Goal: Task Accomplishment & Management: Manage account settings

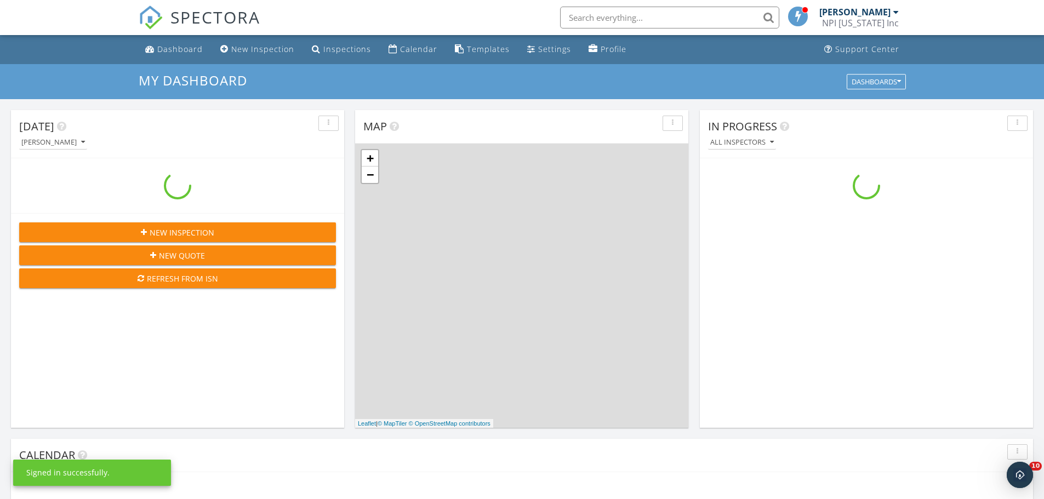
scroll to position [1015, 1061]
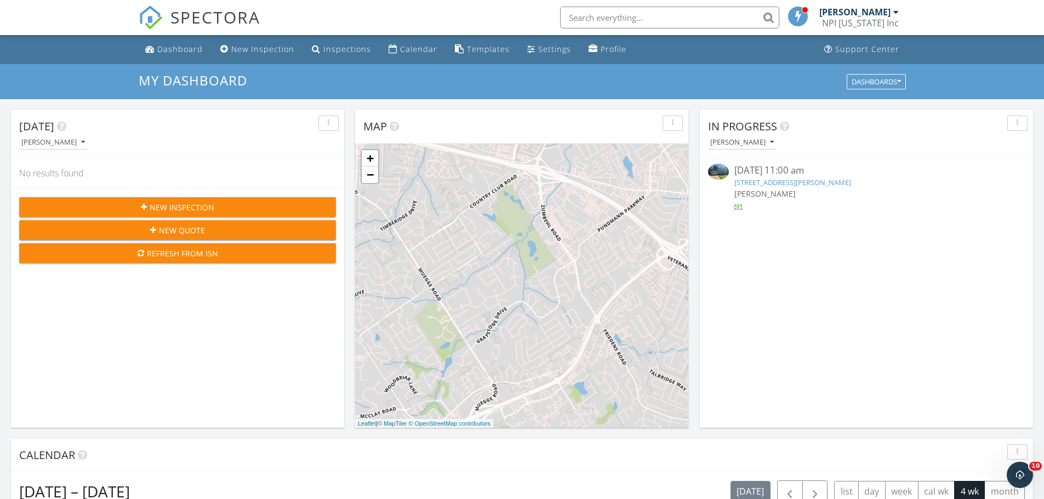
click at [798, 182] on link "619 Turtle Creek Dr, O'Fallon, MO 63366" at bounding box center [793, 183] width 117 height 10
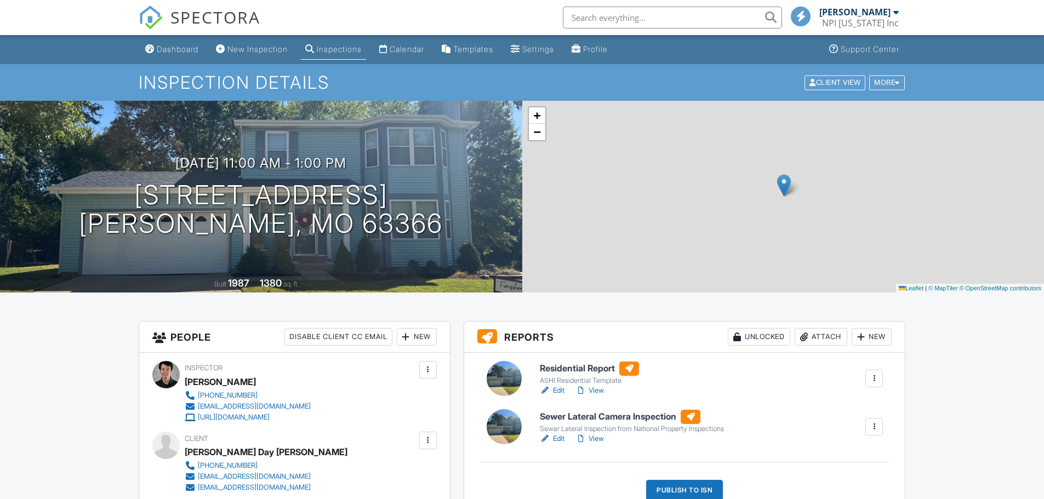
scroll to position [110, 0]
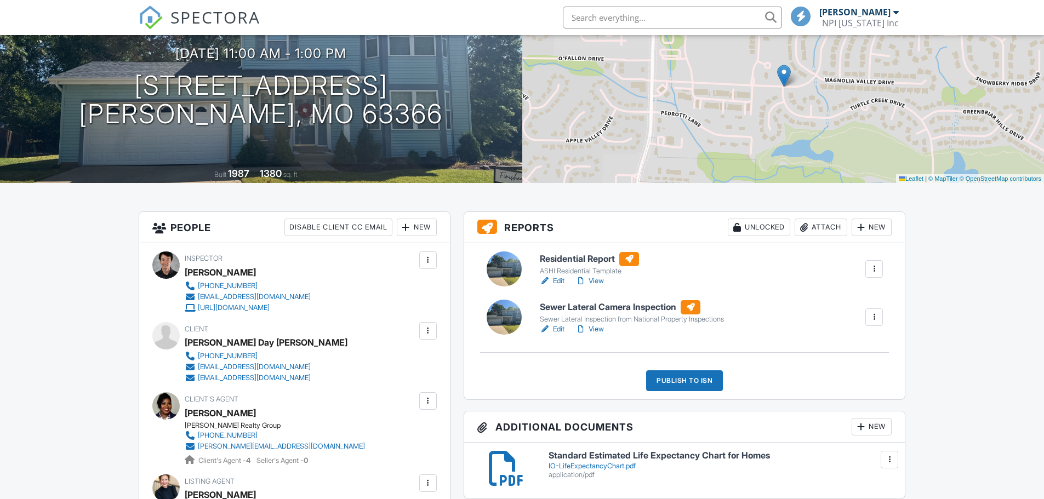
click at [561, 328] on link "Edit" at bounding box center [552, 329] width 25 height 11
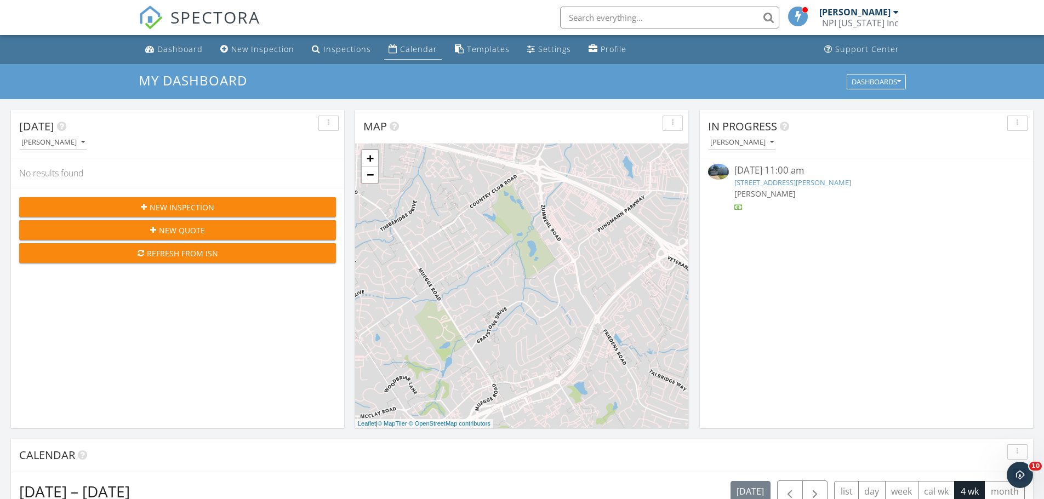
click at [411, 50] on div "Calendar" at bounding box center [418, 49] width 37 height 10
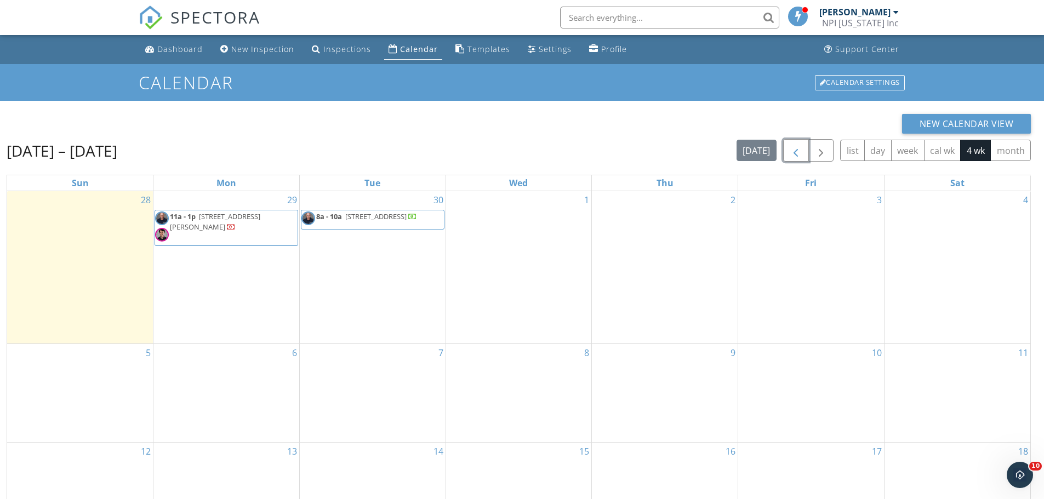
click at [798, 155] on span "button" at bounding box center [795, 150] width 13 height 13
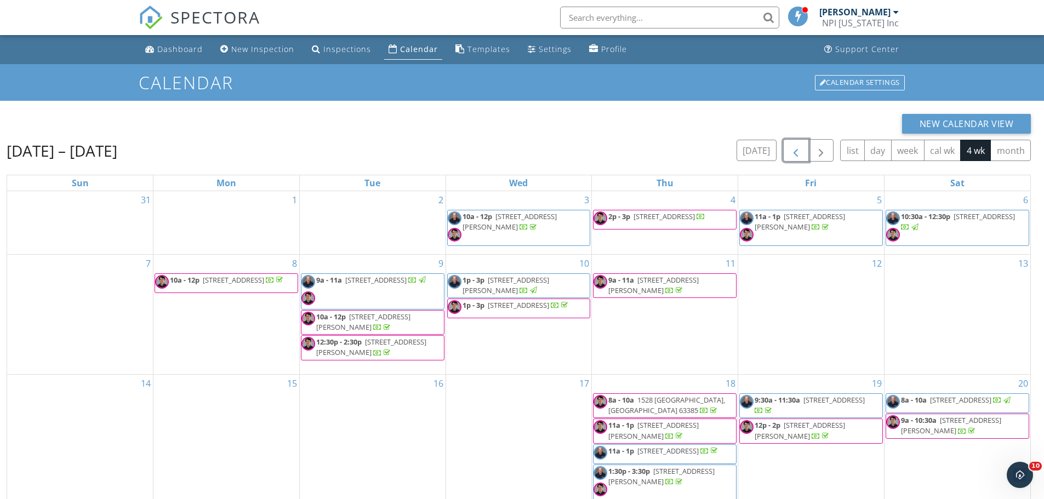
click at [798, 157] on span "button" at bounding box center [795, 150] width 13 height 13
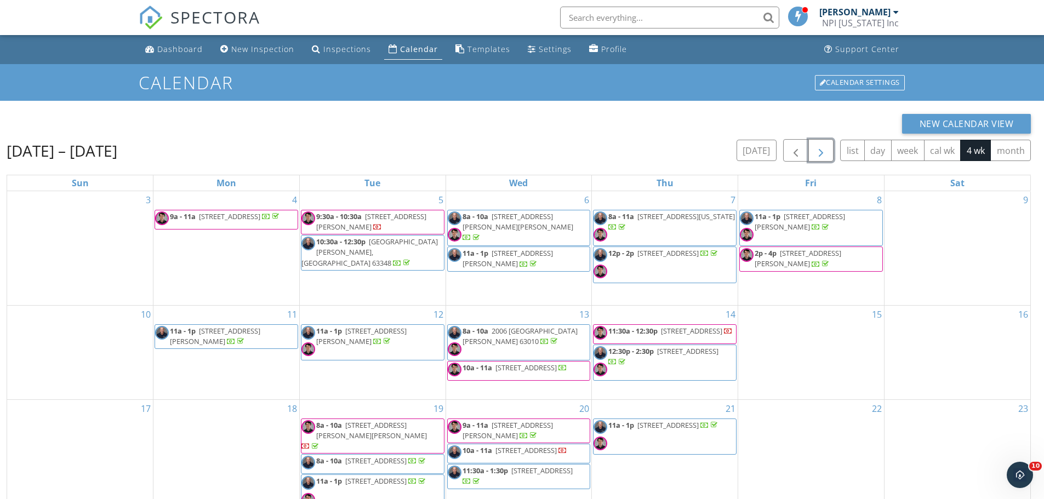
click at [817, 153] on span "button" at bounding box center [821, 150] width 13 height 13
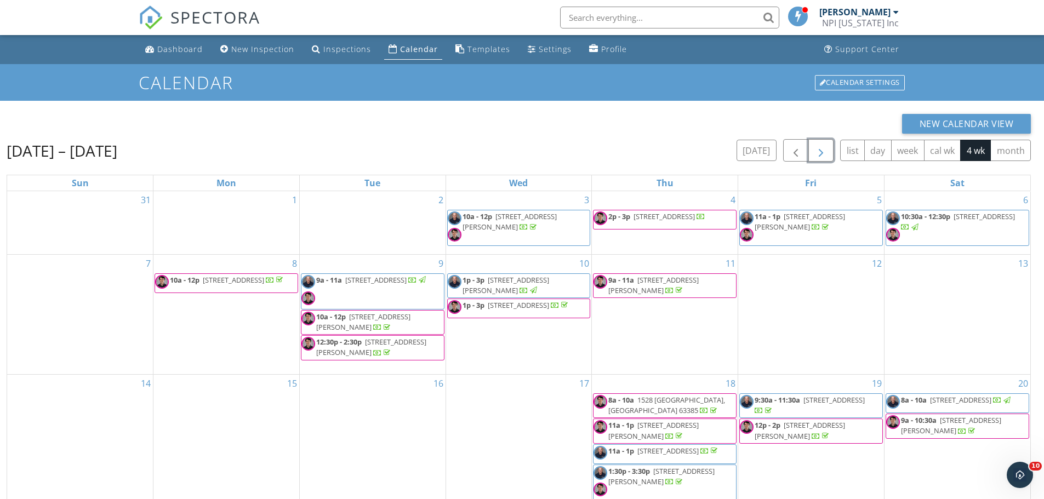
click at [817, 153] on span "button" at bounding box center [821, 150] width 13 height 13
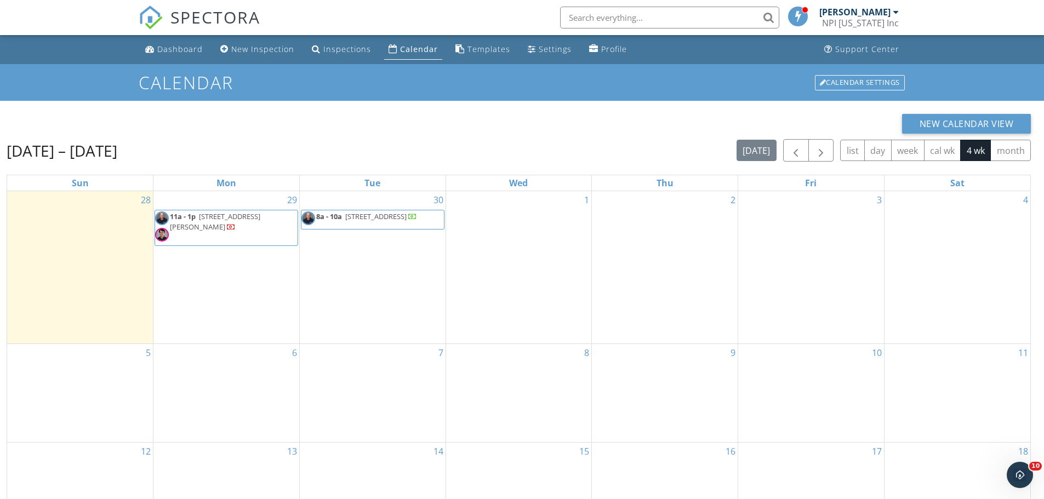
click at [414, 49] on div "Calendar" at bounding box center [419, 49] width 38 height 10
click at [793, 152] on span "button" at bounding box center [795, 150] width 13 height 13
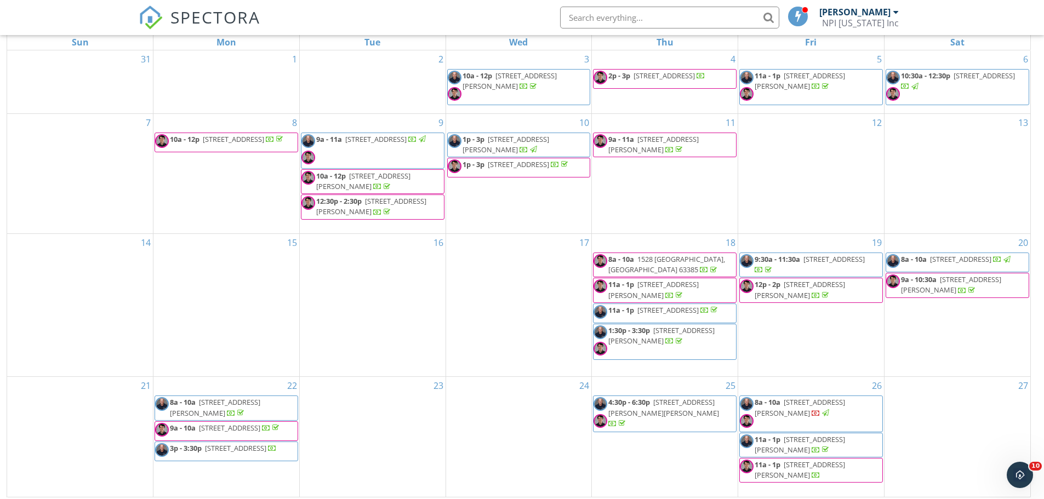
scroll to position [146, 0]
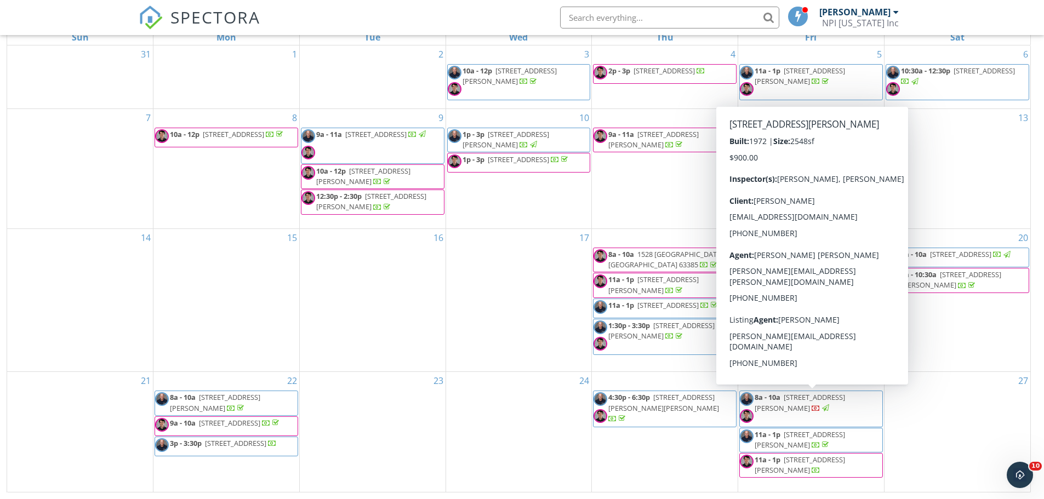
click at [795, 405] on span "[STREET_ADDRESS][PERSON_NAME]" at bounding box center [800, 403] width 90 height 20
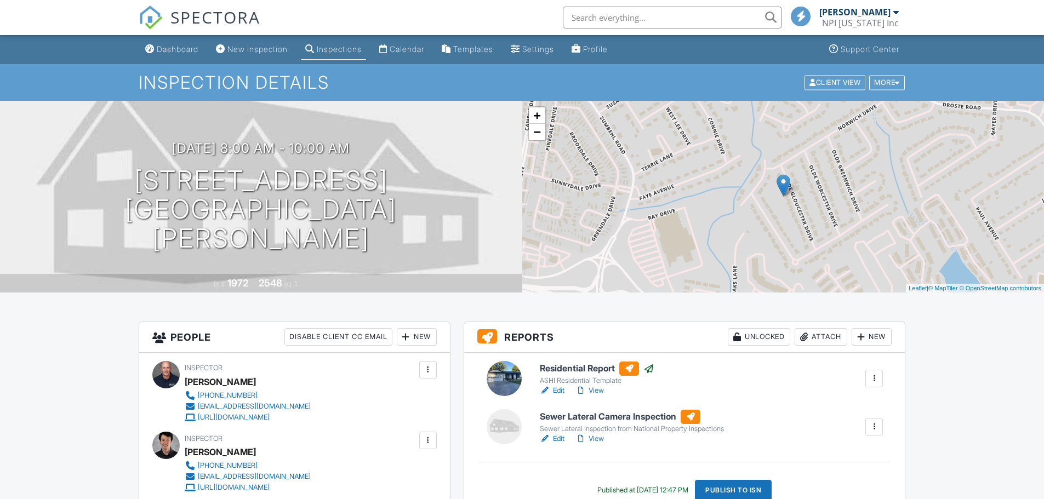
click at [556, 434] on link "Edit" at bounding box center [552, 439] width 25 height 11
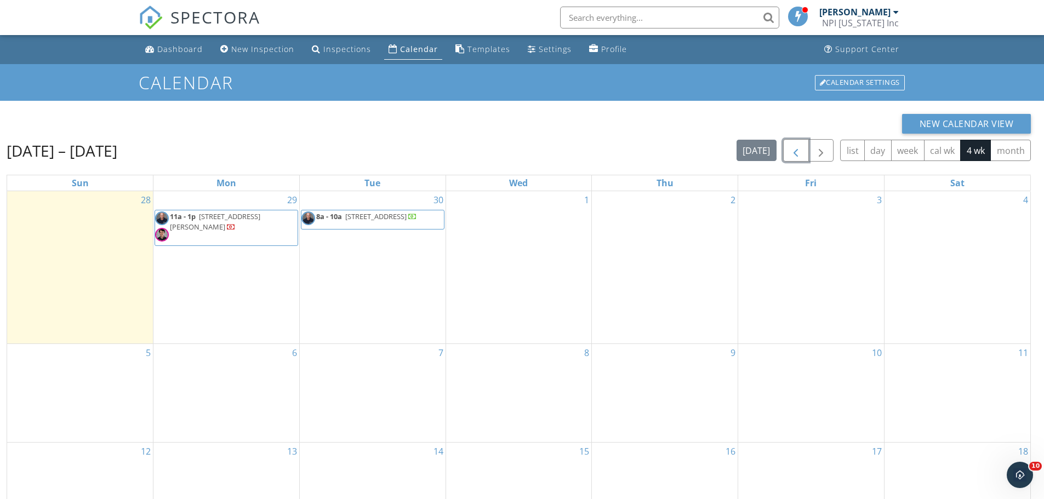
click at [794, 156] on span "button" at bounding box center [795, 150] width 13 height 13
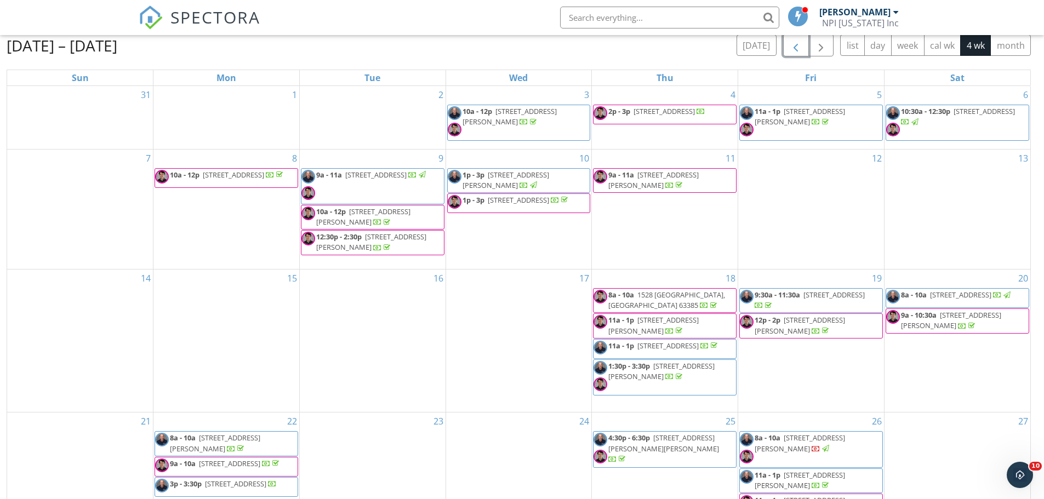
scroll to position [146, 0]
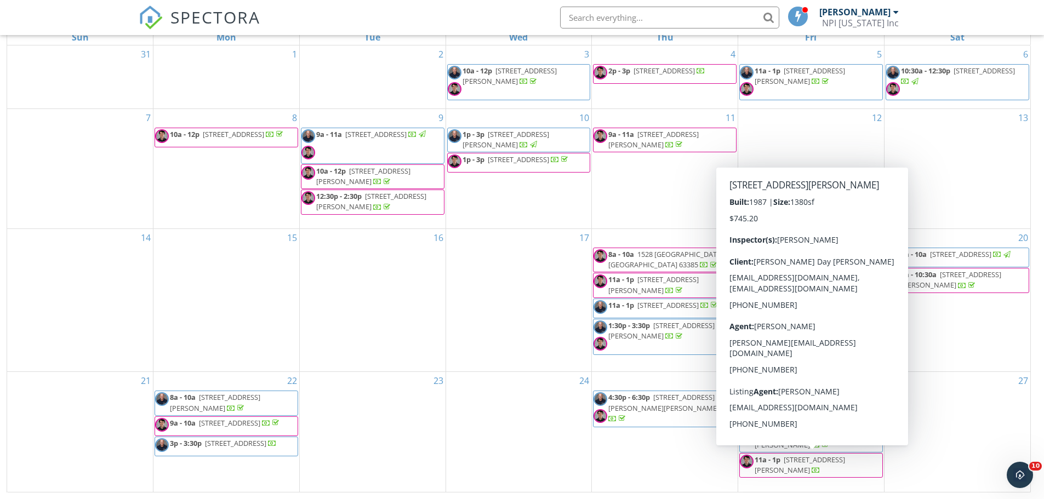
click at [826, 464] on span "619 Turtle Creek Dr, O'Fallon 63366" at bounding box center [800, 465] width 90 height 20
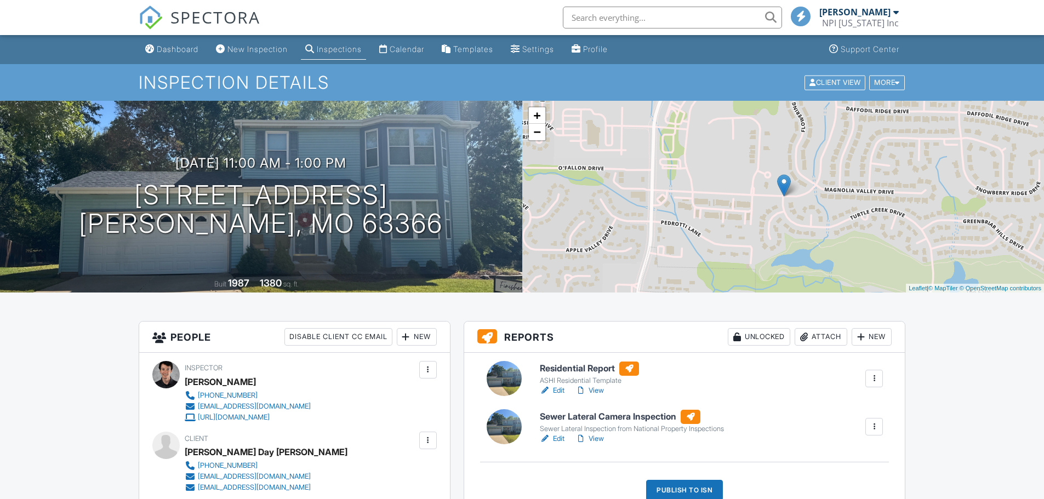
click at [558, 434] on link "Edit" at bounding box center [552, 439] width 25 height 11
click at [557, 434] on link "Edit" at bounding box center [552, 439] width 25 height 11
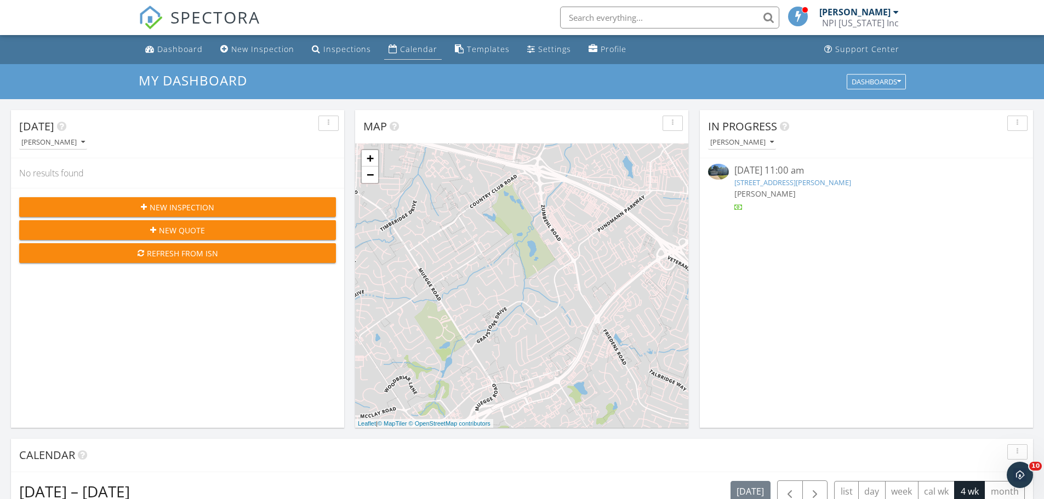
click at [424, 49] on div "Calendar" at bounding box center [418, 49] width 37 height 10
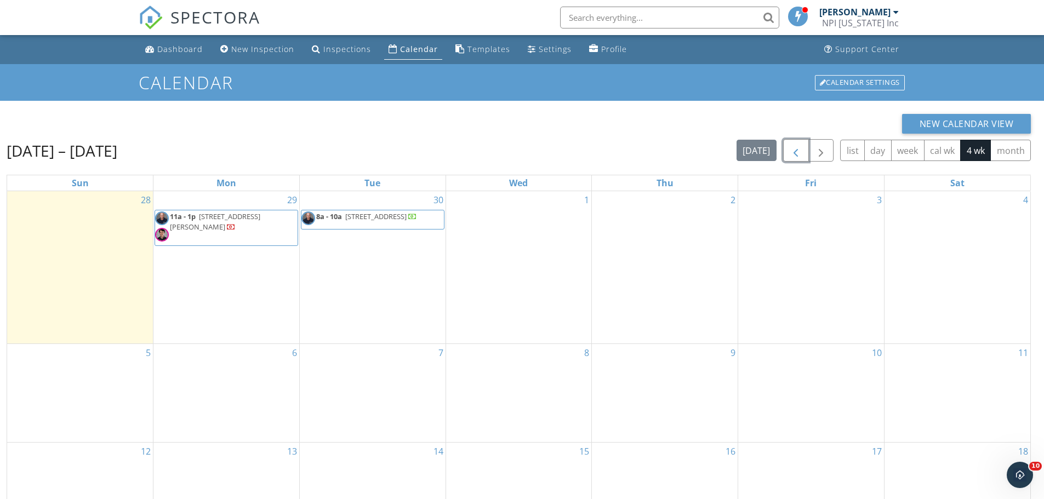
click at [802, 147] on span "button" at bounding box center [795, 150] width 13 height 13
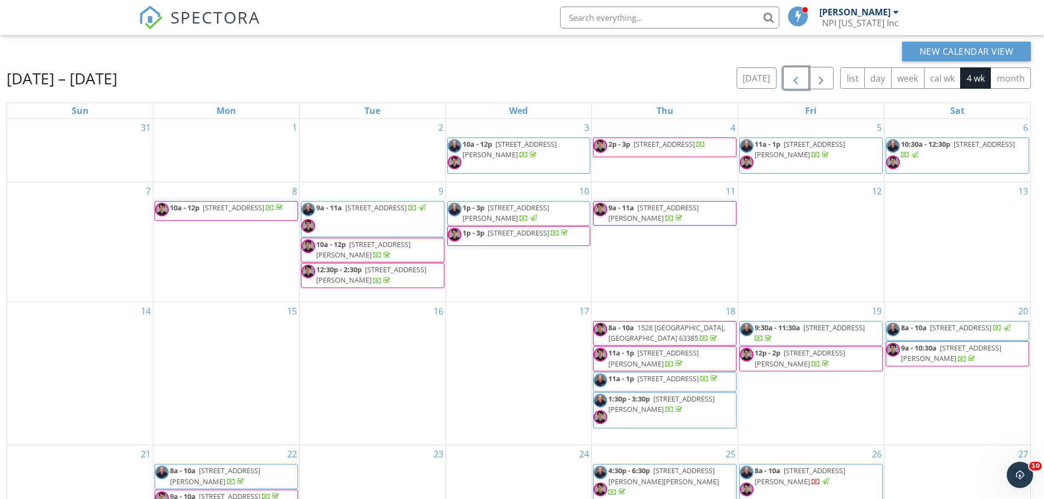
scroll to position [146, 0]
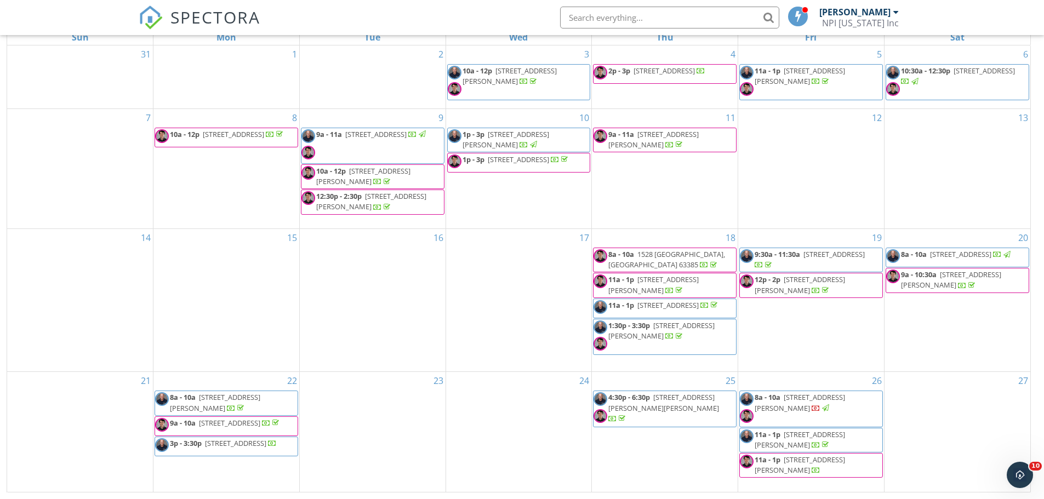
click at [807, 402] on span "[STREET_ADDRESS][PERSON_NAME]" at bounding box center [800, 403] width 90 height 20
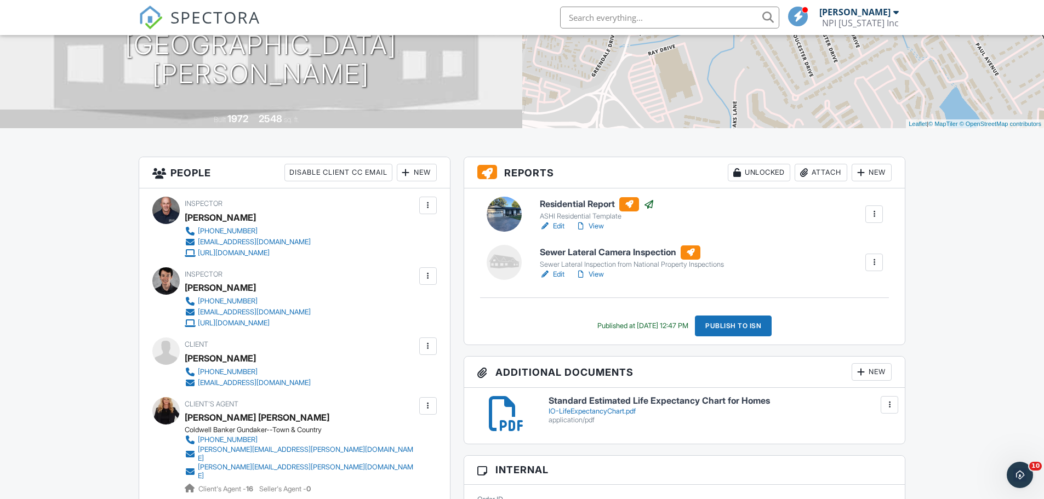
click at [559, 273] on link "Edit" at bounding box center [552, 274] width 25 height 11
